Goal: Check status: Check status

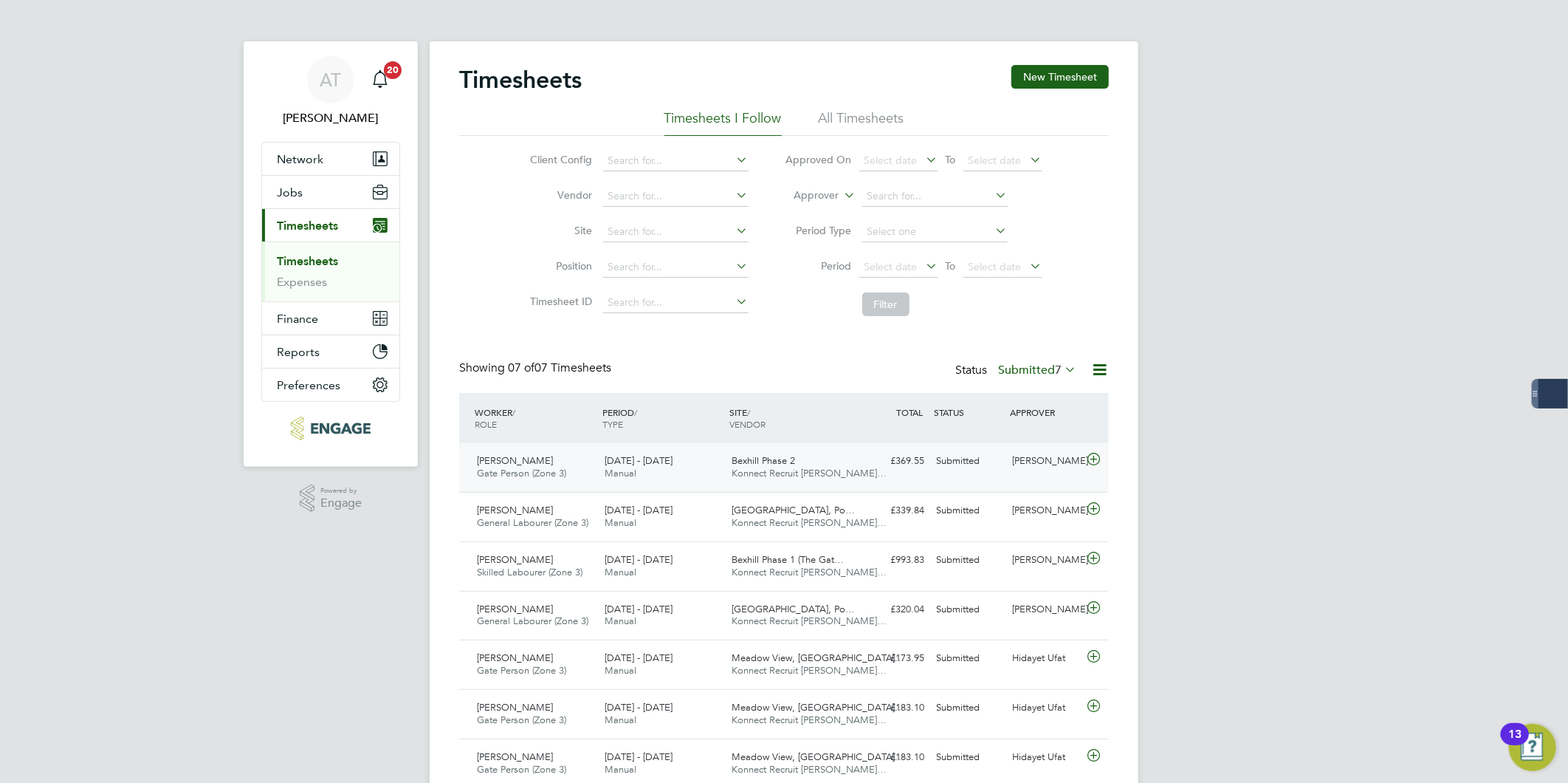
click at [533, 469] on span "Gate Person (Zone 3)" at bounding box center [521, 472] width 89 height 12
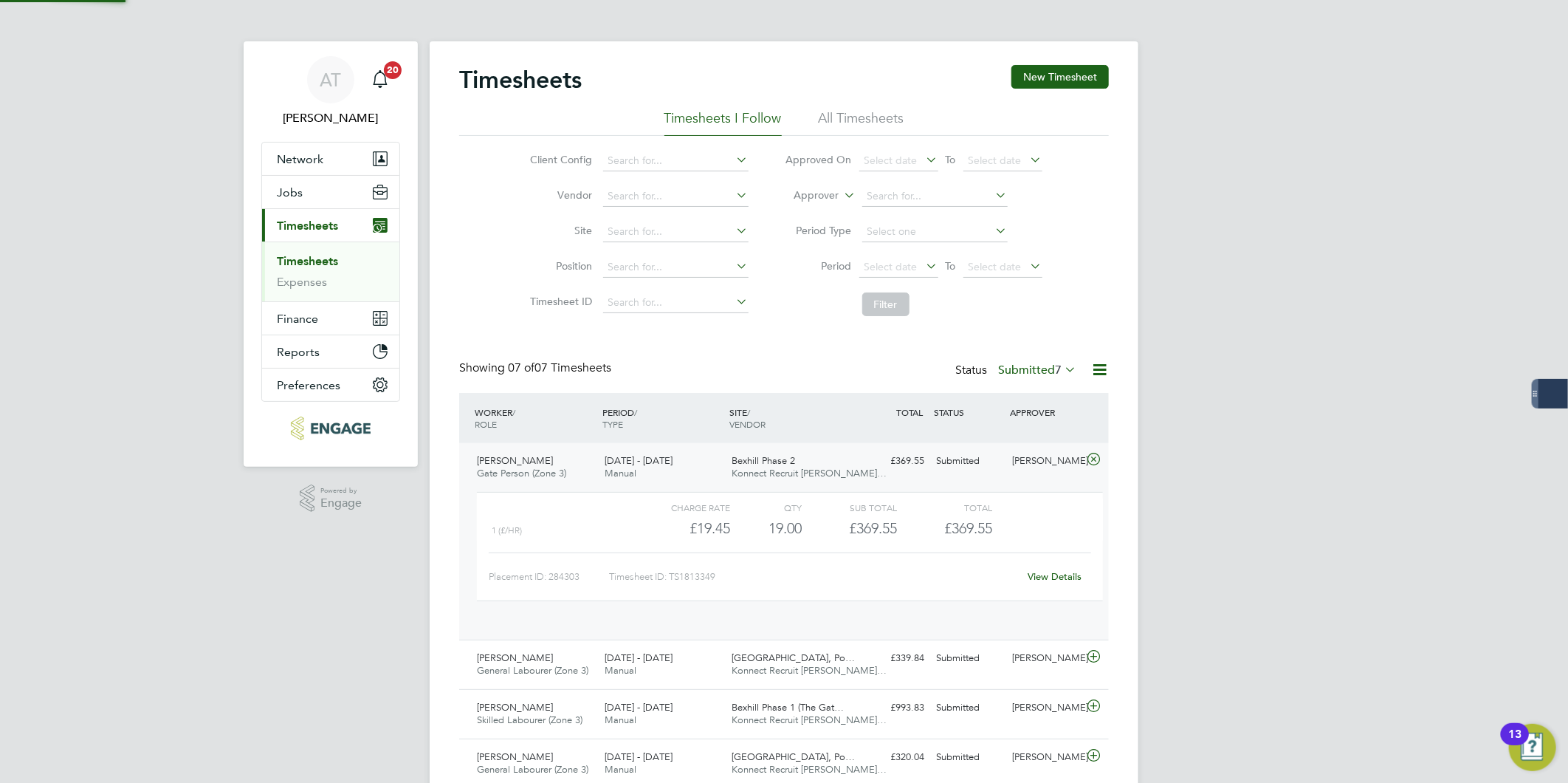
scroll to position [8, 8]
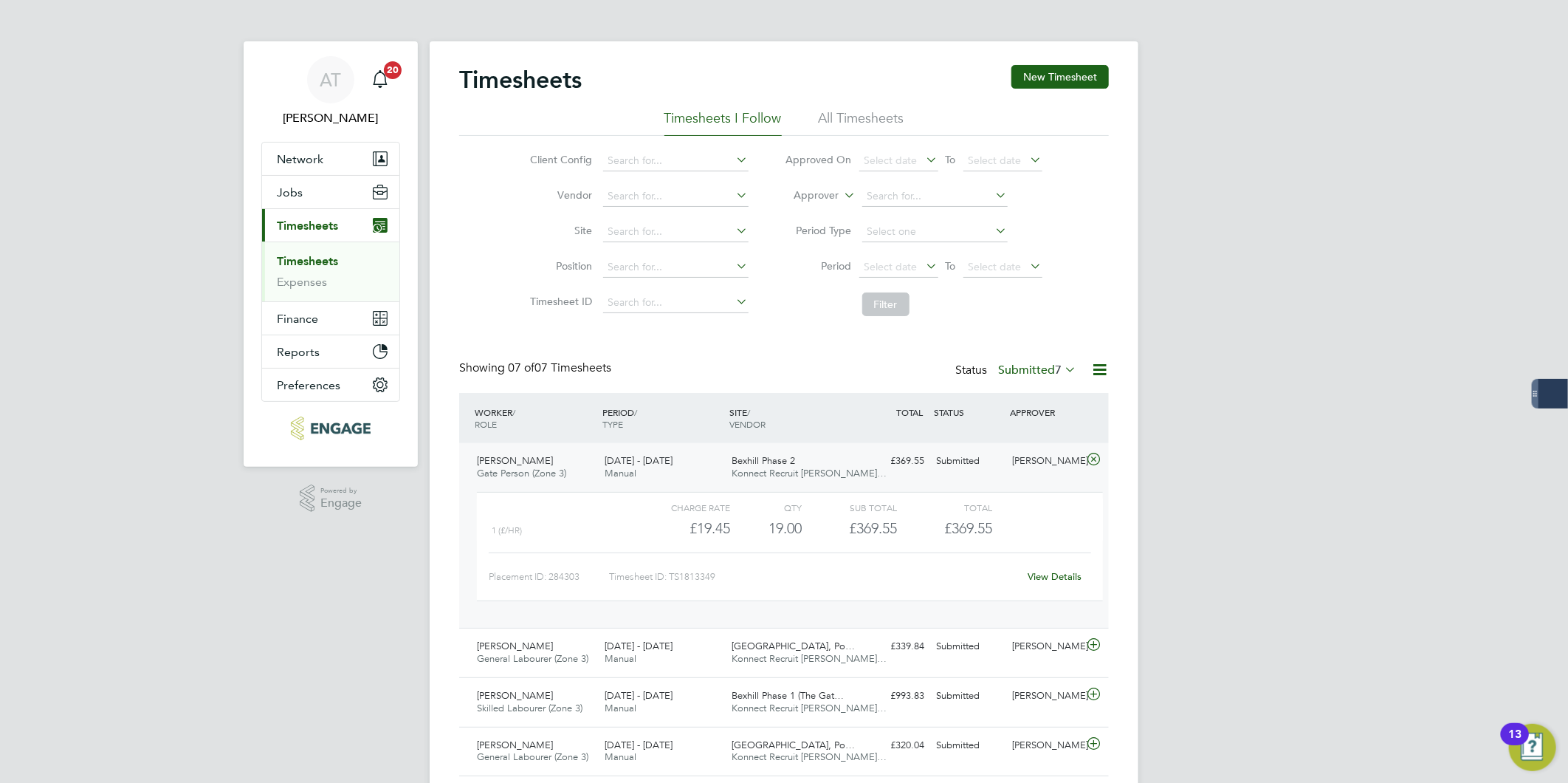
click at [1063, 576] on link "View Details" at bounding box center [1054, 576] width 54 height 12
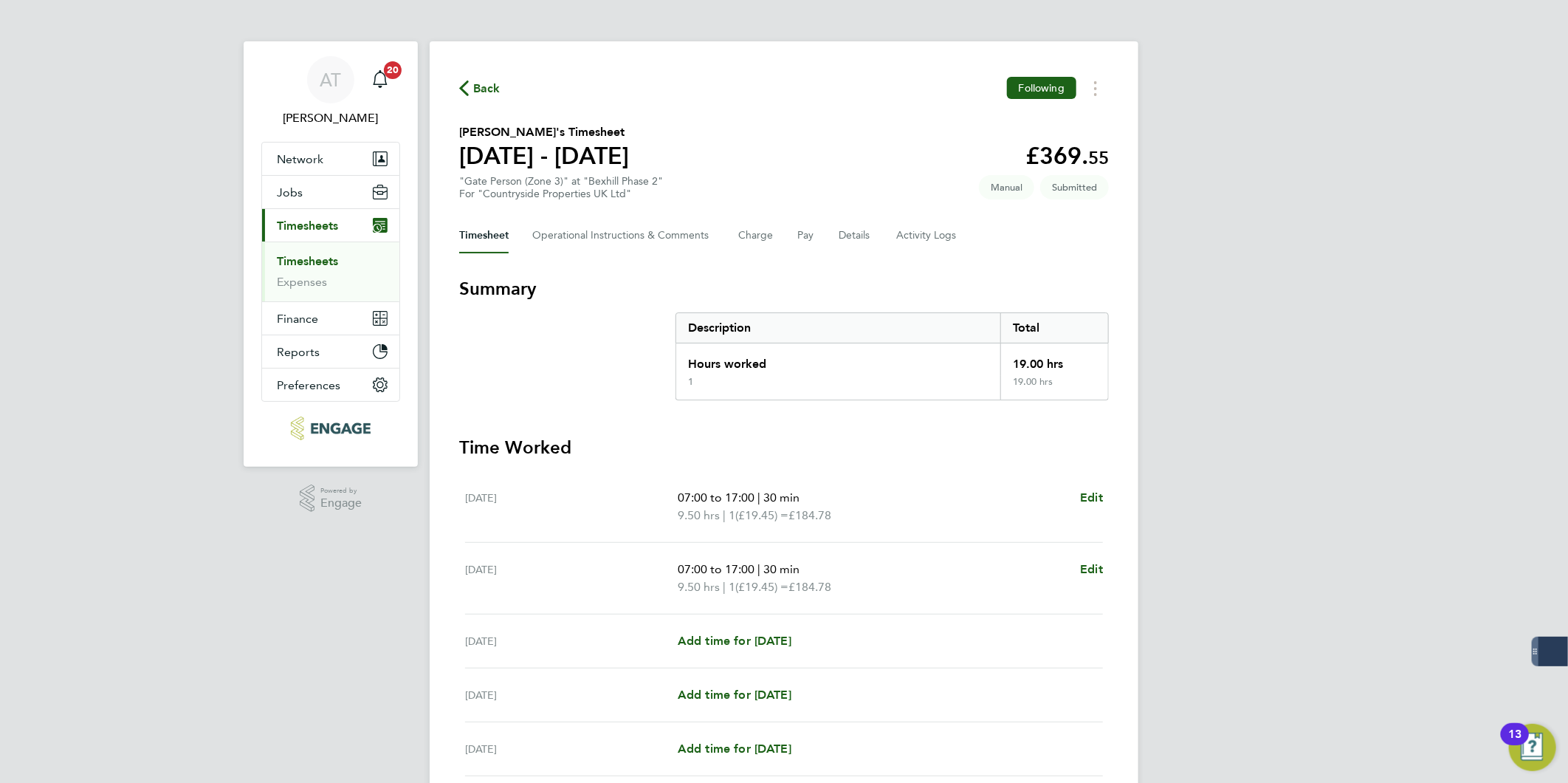
click at [748, 114] on div "Back Following Marius Pomirleanu's Timesheet 25 - 31 Aug 2025 £369. 55 "Gate Pe…" at bounding box center [784, 516] width 708 height 950
click at [490, 90] on span "Back" at bounding box center [486, 88] width 27 height 18
